Goal: Task Accomplishment & Management: Use online tool/utility

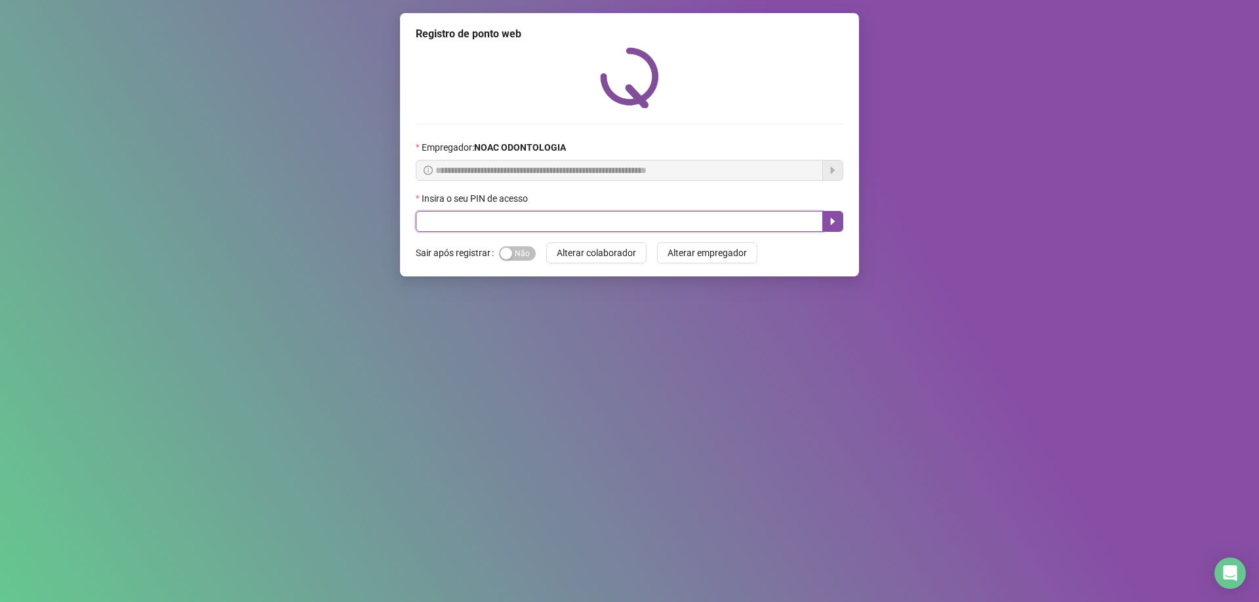
click at [439, 219] on input "text" at bounding box center [619, 221] width 407 height 21
type input "*****"
click at [832, 220] on icon "caret-right" at bounding box center [833, 221] width 5 height 7
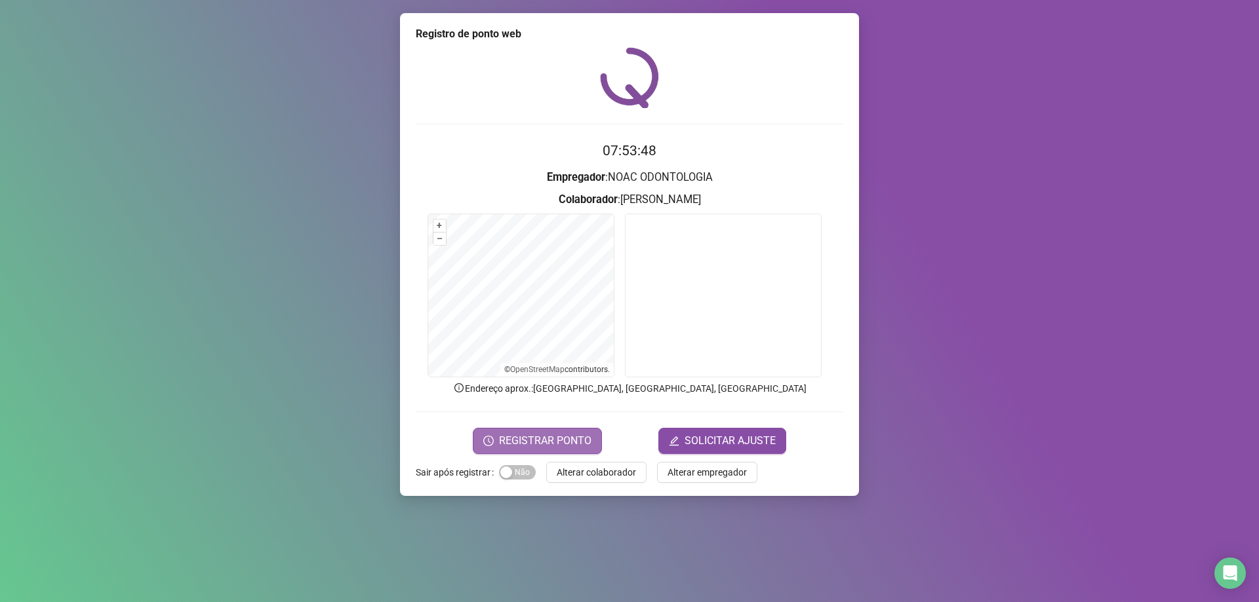
click at [551, 441] on span "REGISTRAR PONTO" at bounding box center [545, 441] width 92 height 16
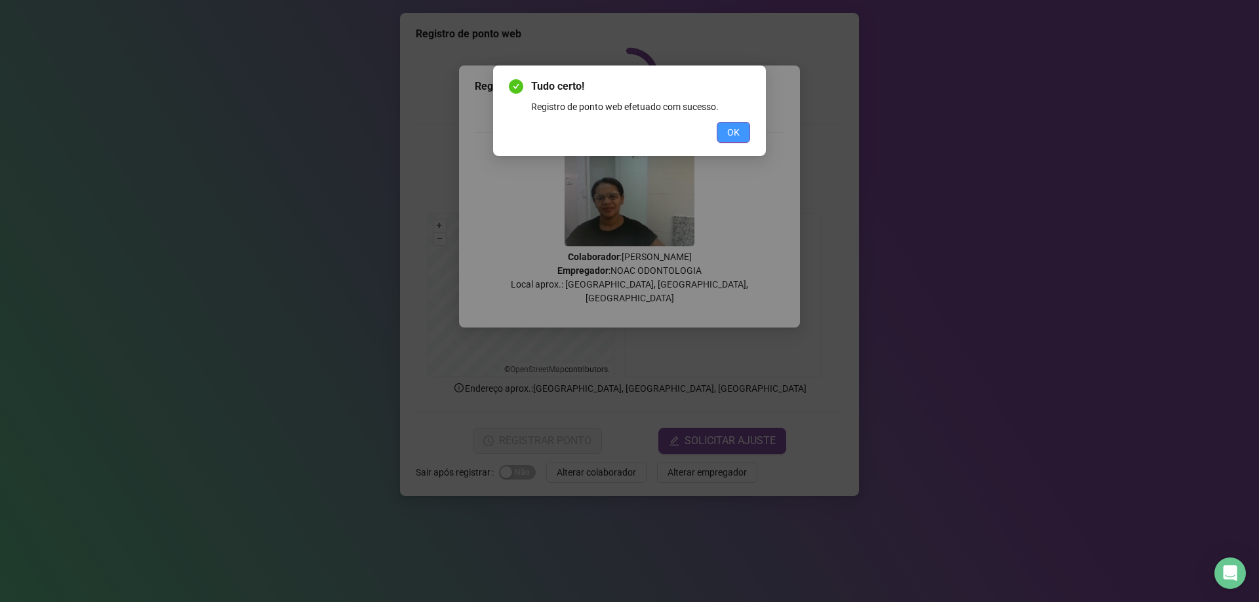
click at [726, 136] on button "OK" at bounding box center [732, 132] width 33 height 21
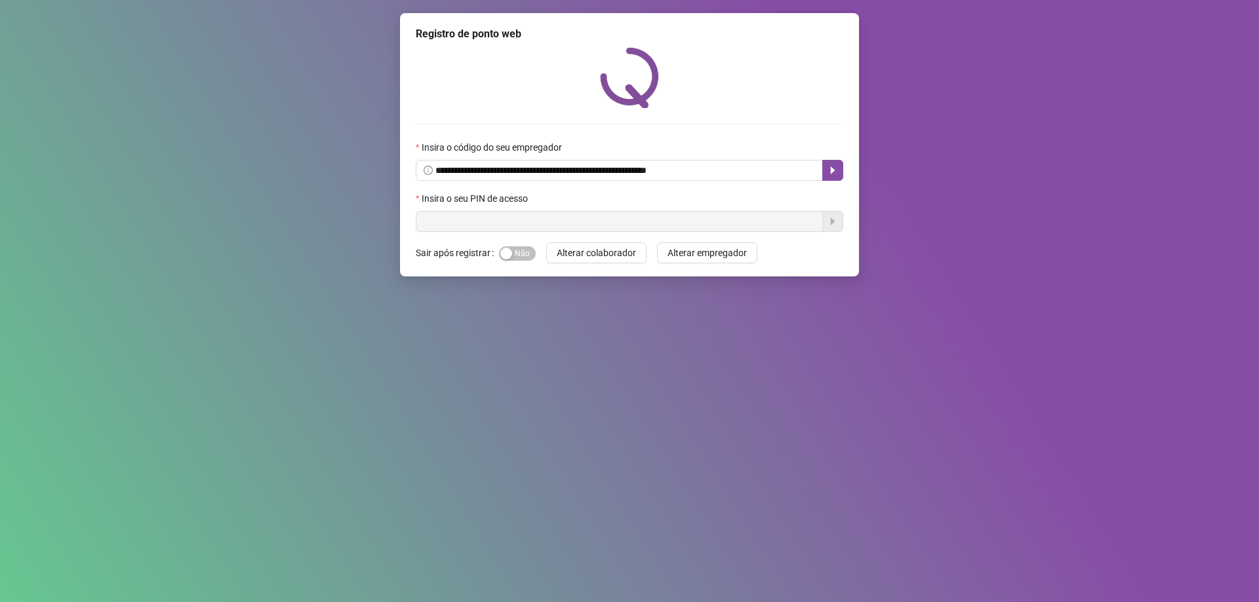
click at [650, 215] on input "text" at bounding box center [619, 221] width 407 height 21
click at [650, 224] on input "text" at bounding box center [619, 221] width 407 height 21
type input "*****"
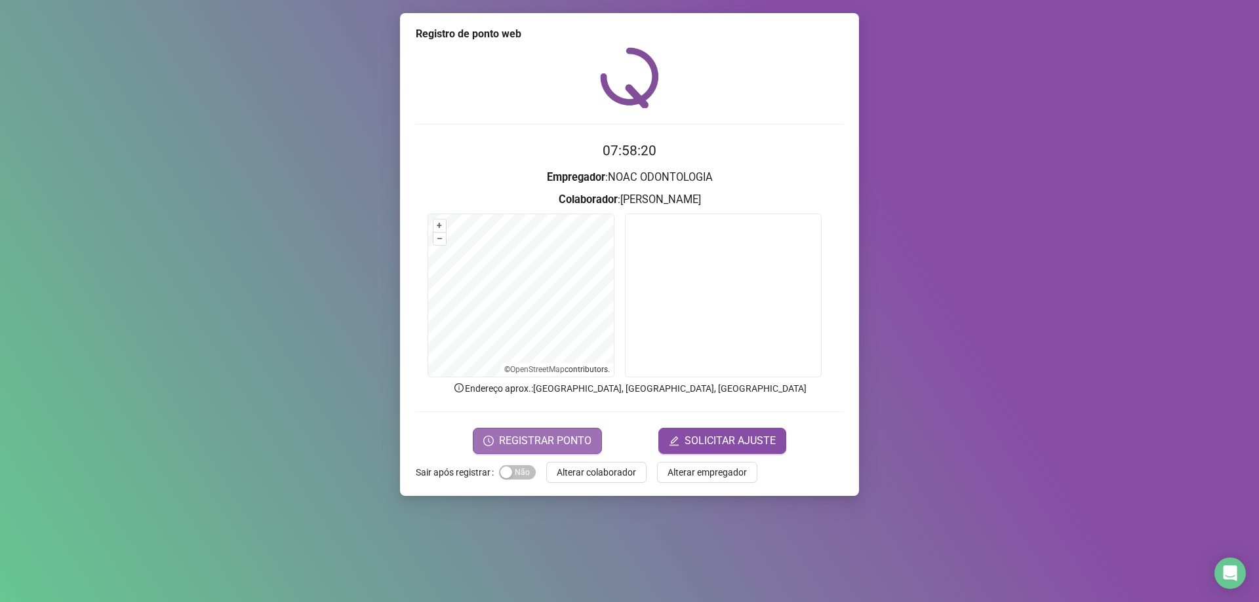
click at [539, 442] on span "REGISTRAR PONTO" at bounding box center [545, 441] width 92 height 16
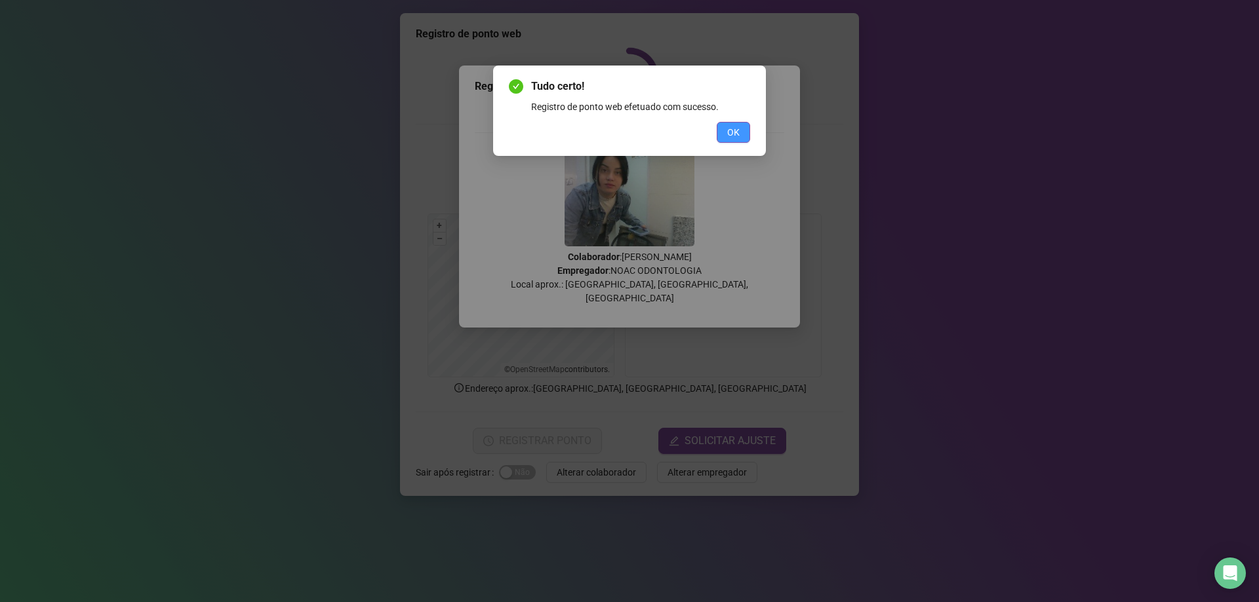
click at [726, 134] on button "OK" at bounding box center [732, 132] width 33 height 21
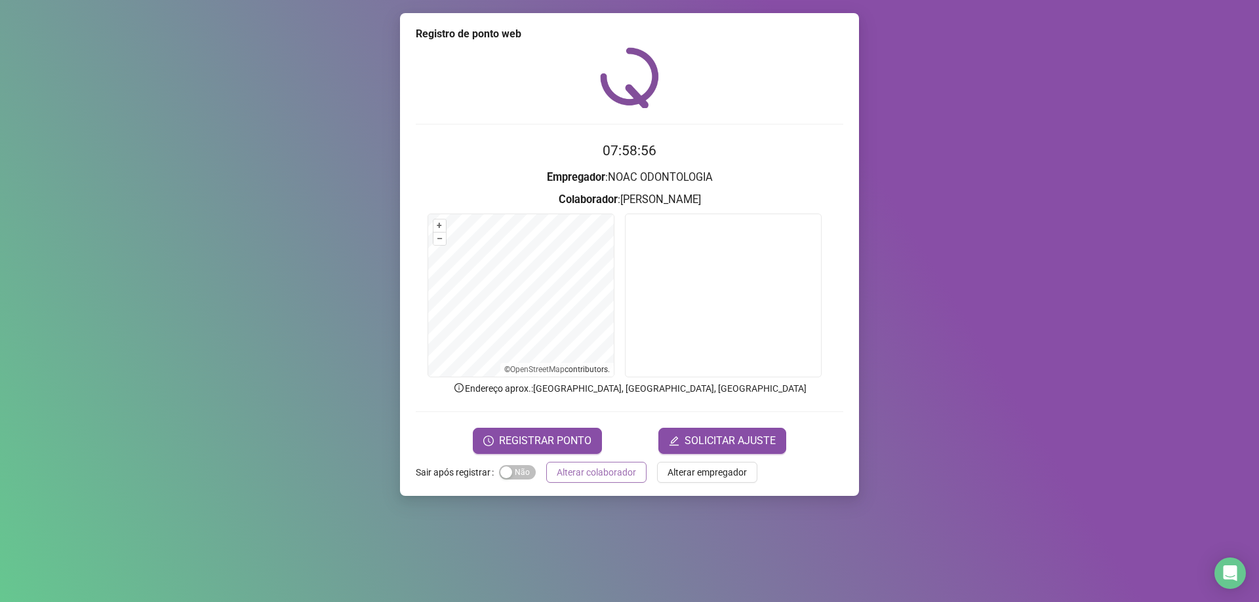
click at [607, 472] on span "Alterar colaborador" at bounding box center [596, 472] width 79 height 14
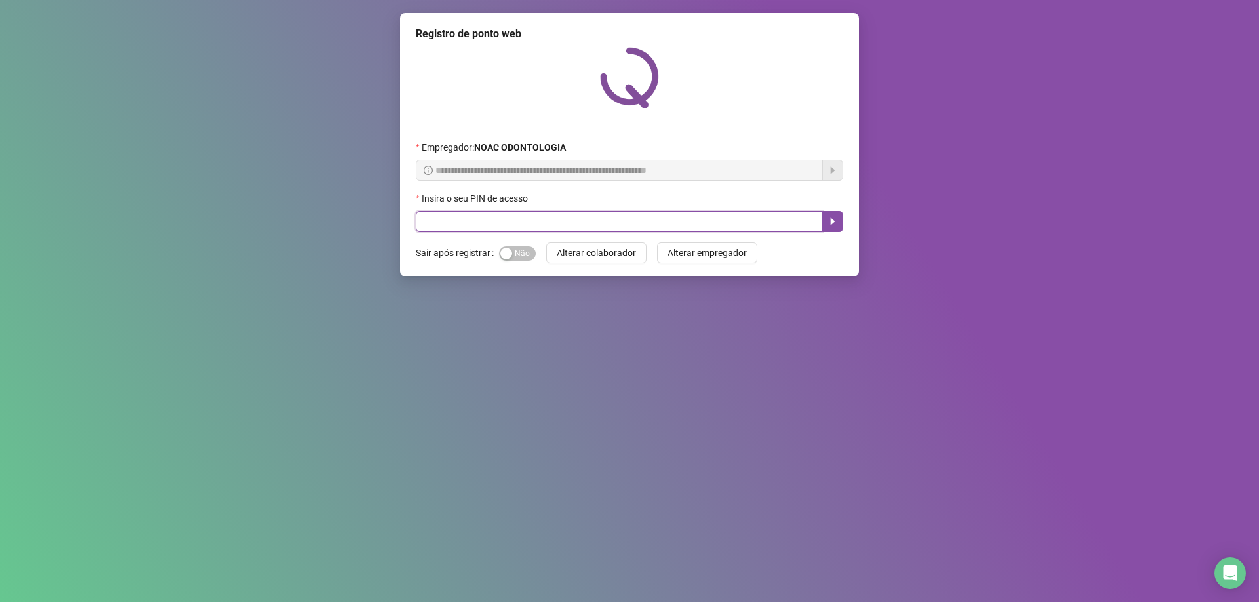
click at [419, 219] on input "text" at bounding box center [619, 221] width 407 height 21
type input "*****"
click at [835, 222] on icon "caret-right" at bounding box center [832, 221] width 10 height 10
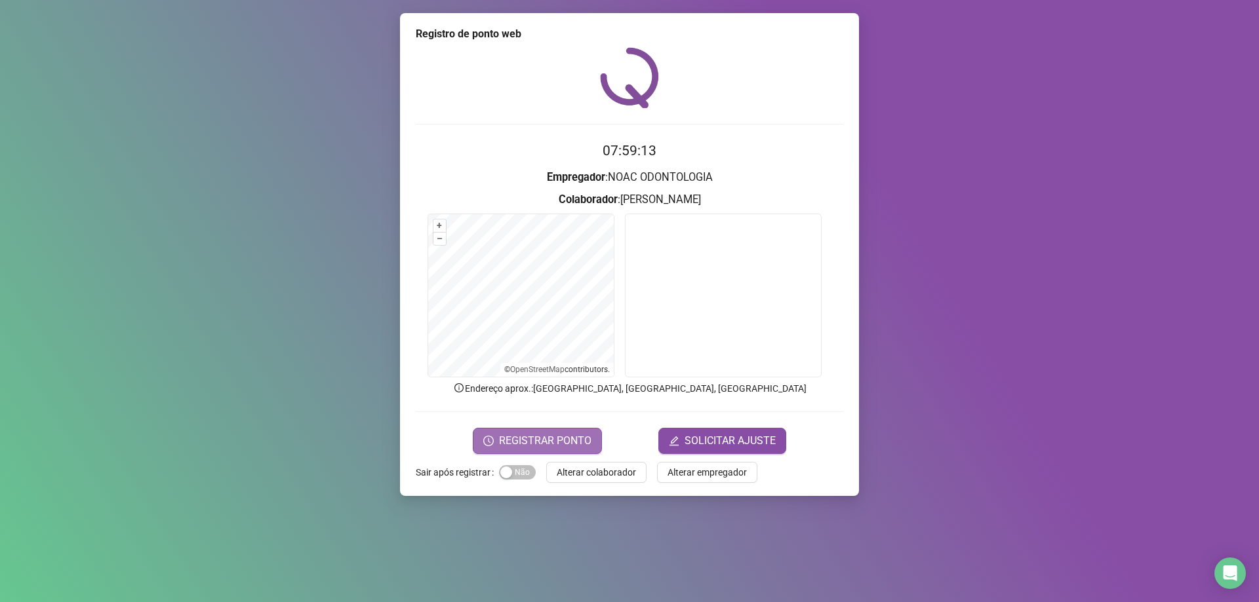
click at [546, 437] on span "REGISTRAR PONTO" at bounding box center [545, 441] width 92 height 16
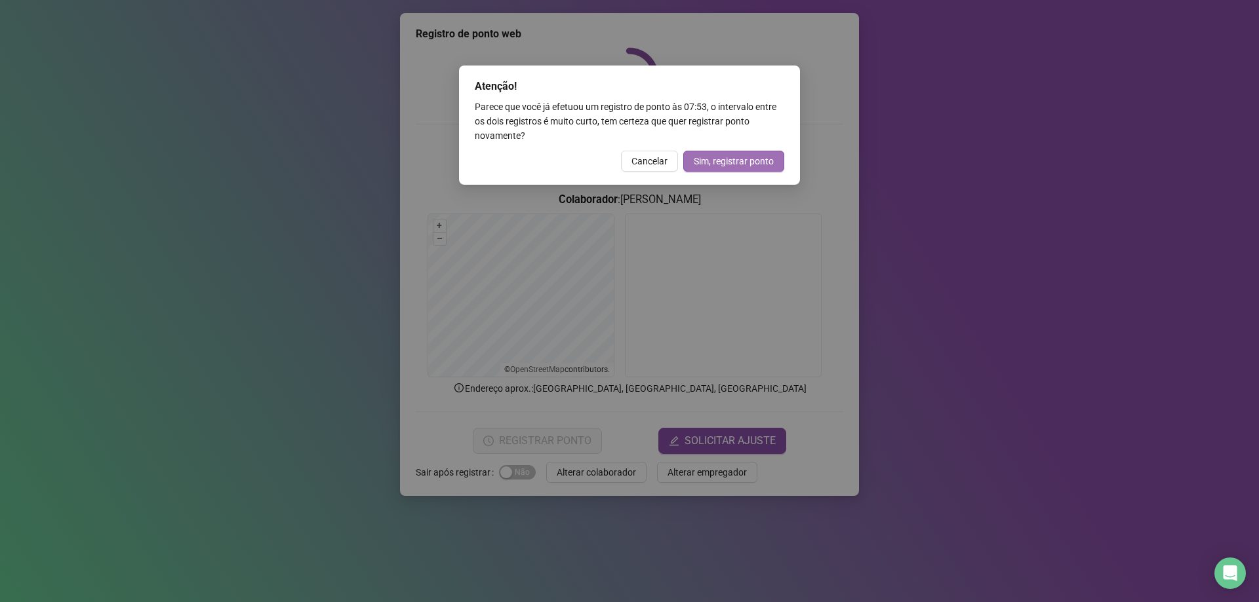
click at [745, 163] on span "Sim, registrar ponto" at bounding box center [734, 161] width 80 height 14
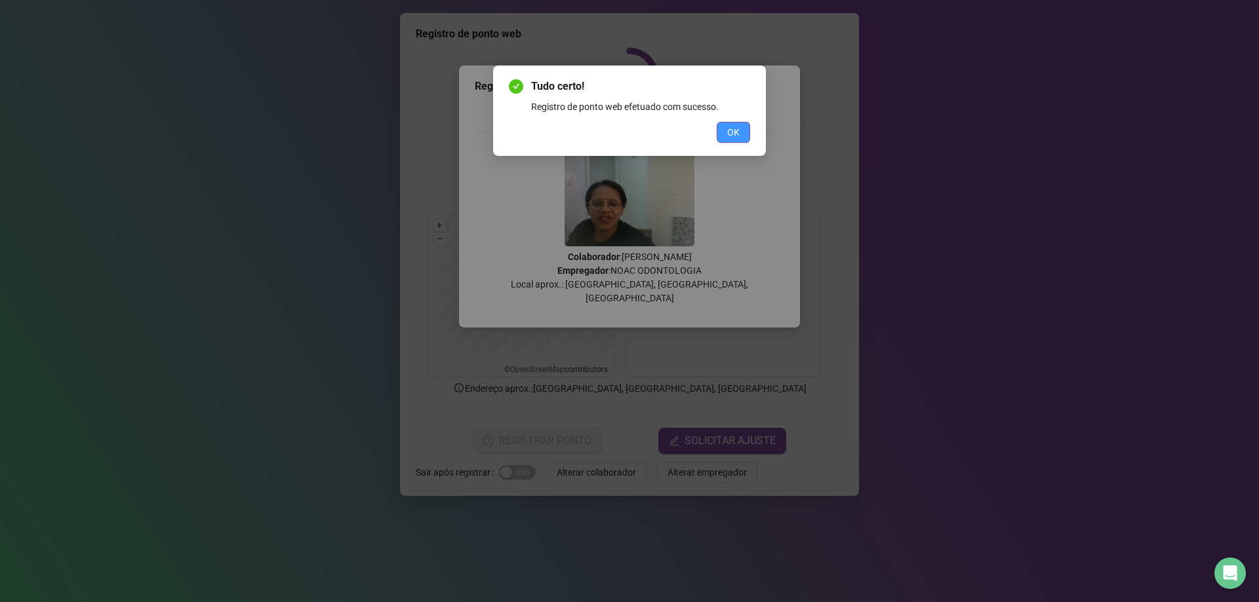
click at [738, 132] on span "OK" at bounding box center [733, 132] width 12 height 14
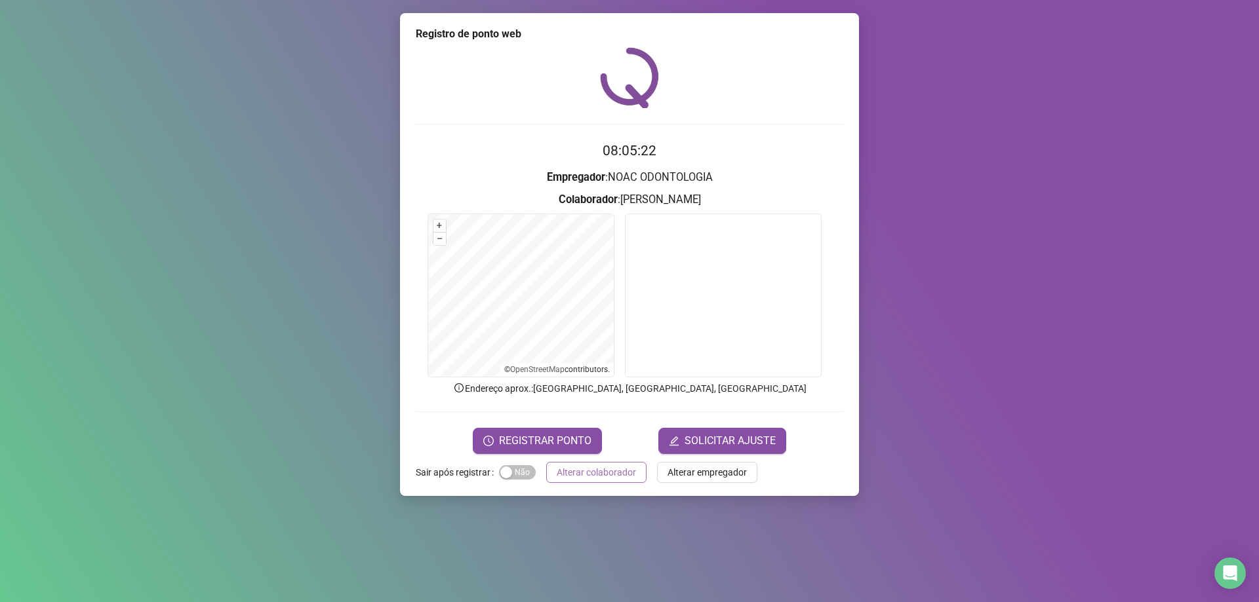
click at [603, 479] on span "Alterar colaborador" at bounding box center [596, 472] width 79 height 14
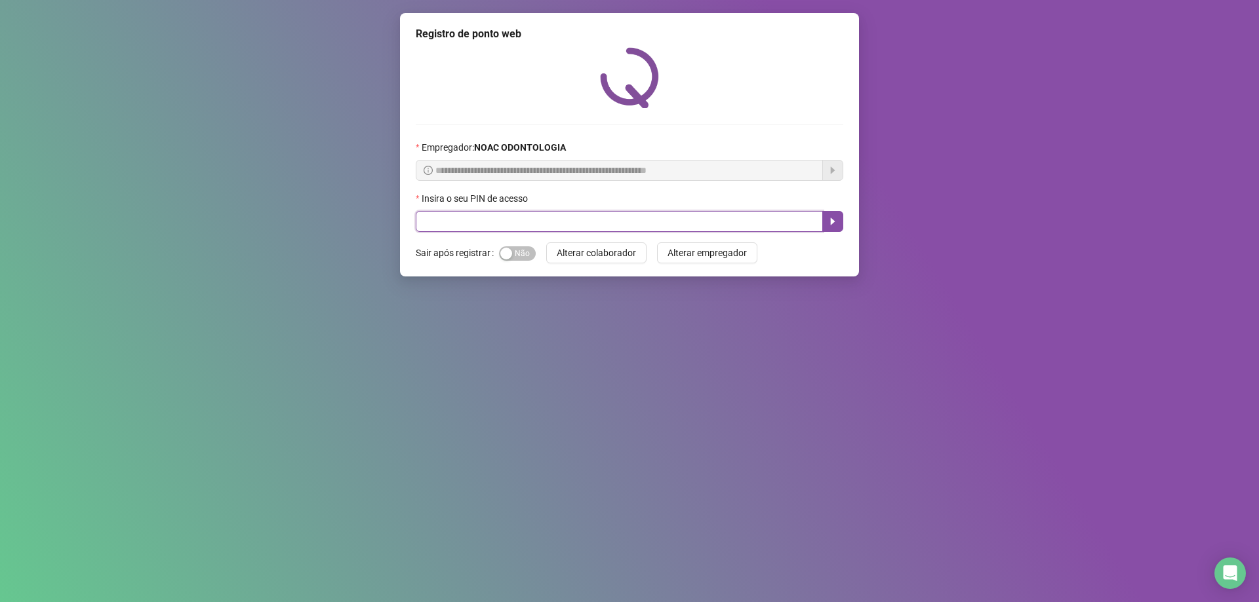
click at [577, 228] on input "text" at bounding box center [619, 221] width 407 height 21
type input "*****"
click at [512, 250] on span "Sim Não" at bounding box center [517, 253] width 37 height 14
click at [826, 218] on button "button" at bounding box center [832, 221] width 21 height 21
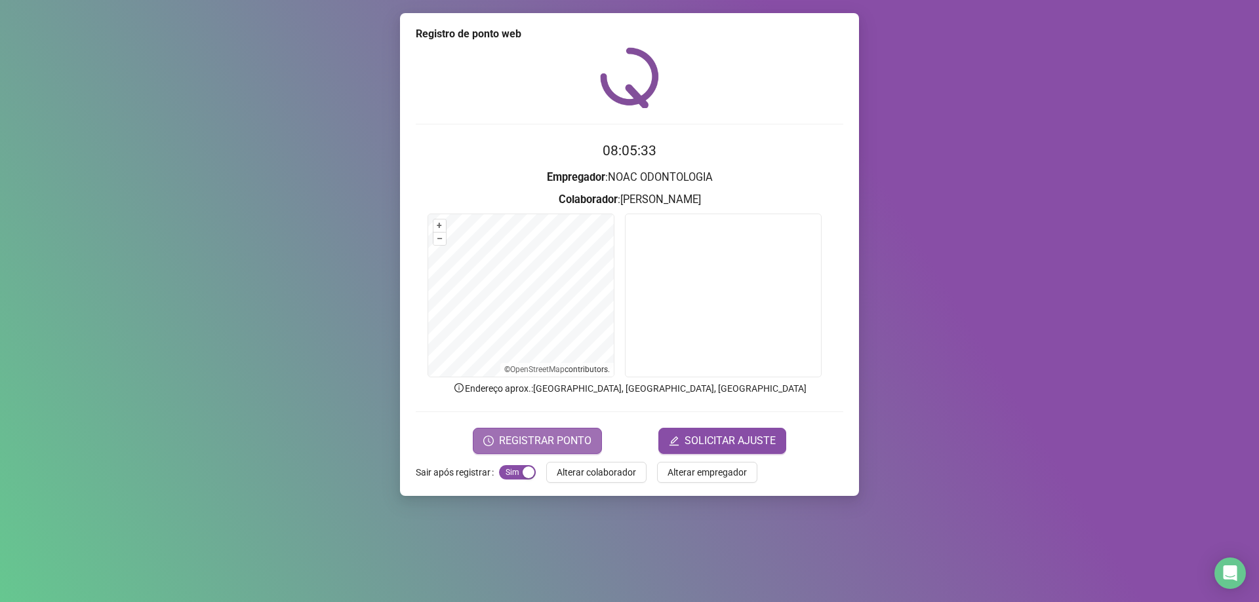
click at [574, 437] on span "REGISTRAR PONTO" at bounding box center [545, 441] width 92 height 16
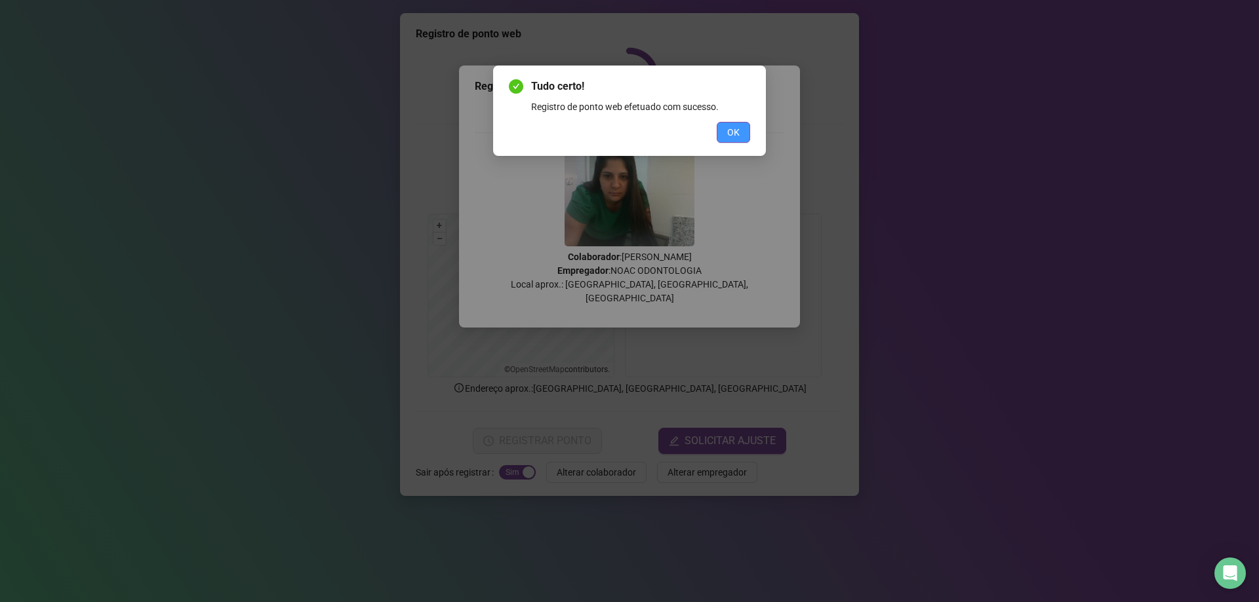
click at [737, 131] on span "OK" at bounding box center [733, 132] width 12 height 14
